Goal: Information Seeking & Learning: Learn about a topic

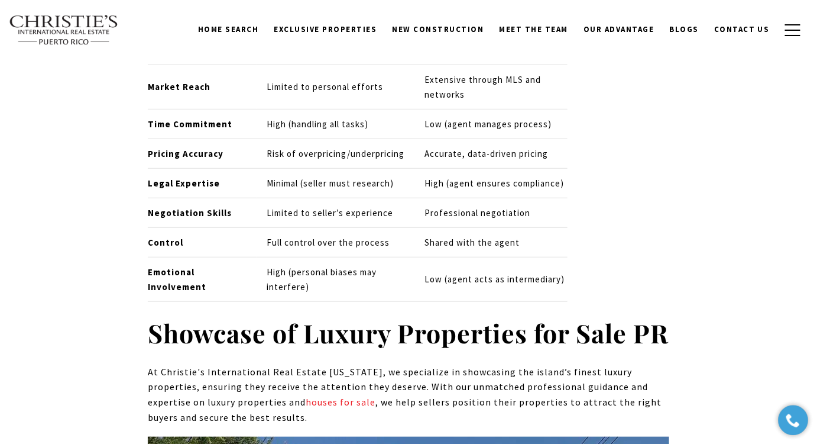
scroll to position [6131, 0]
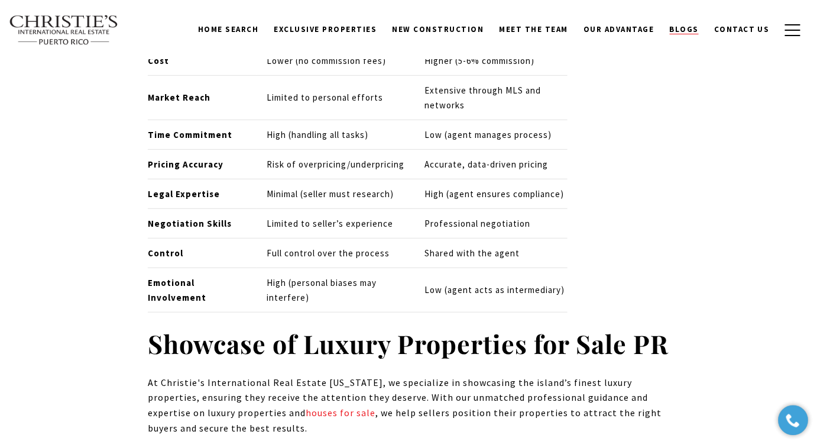
click at [689, 32] on span "Blogs" at bounding box center [685, 29] width 30 height 10
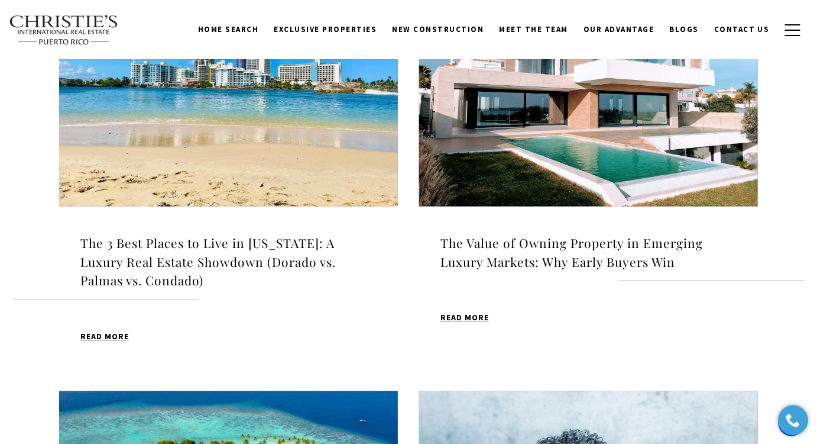
scroll to position [376, 0]
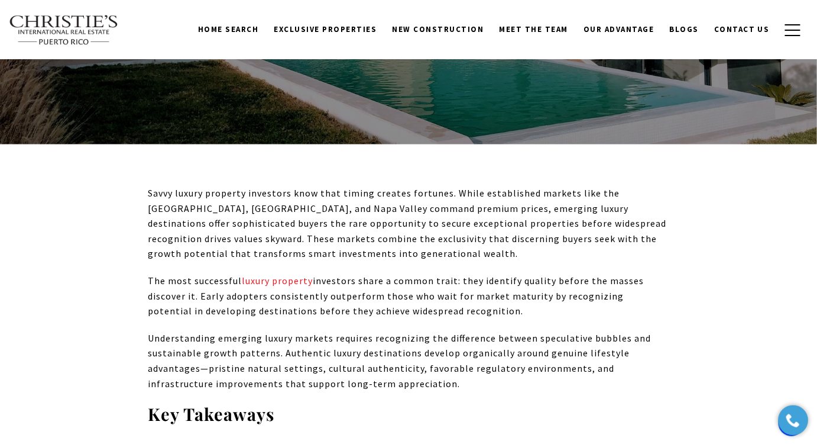
scroll to position [269, 0]
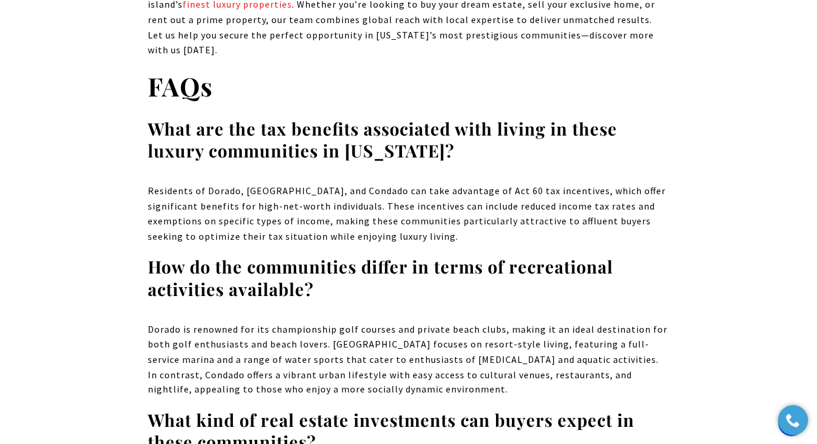
scroll to position [7904, 0]
